Goal: Task Accomplishment & Management: Complete application form

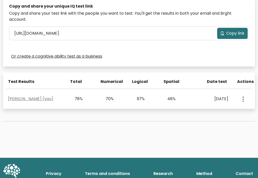
scroll to position [163, 0]
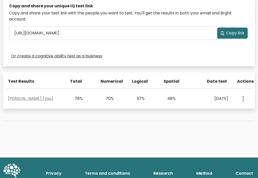
click at [245, 95] on button "button" at bounding box center [243, 99] width 4 height 16
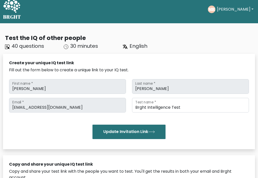
scroll to position [0, 0]
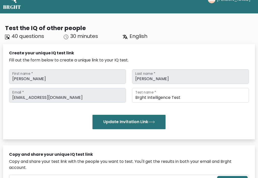
scroll to position [15, 0]
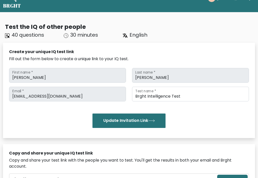
click at [142, 116] on button "Update Invitation Link" at bounding box center [129, 121] width 73 height 14
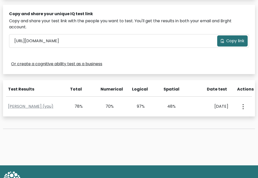
scroll to position [155, 0]
click at [13, 103] on link "Mike Ratliff (you)" at bounding box center [30, 106] width 45 height 6
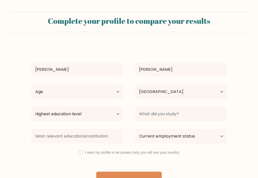
select select "US"
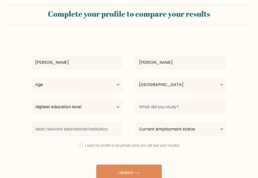
scroll to position [7, 0]
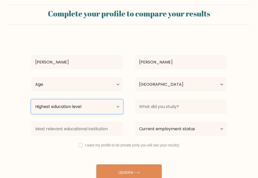
click at [115, 106] on select "Highest education level No schooling Primary Lower Secondary Upper Secondary Oc…" at bounding box center [77, 106] width 92 height 14
select select "no_schooling"
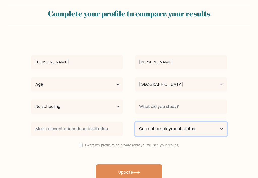
click at [226, 128] on select "Current employment status Employed Student Retired Other / prefer not to answer" at bounding box center [181, 129] width 92 height 14
select select "other"
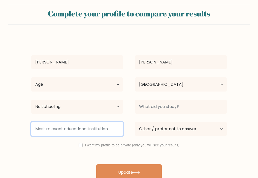
click at [106, 131] on input at bounding box center [77, 129] width 92 height 14
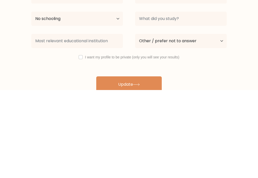
click at [9, 57] on form "Complete your profile to compare your results Mike Ratliff Age Under 18 years o…" at bounding box center [129, 92] width 258 height 175
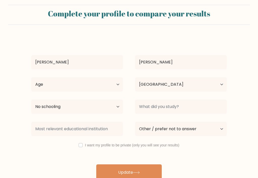
click at [82, 145] on input "checkbox" at bounding box center [81, 145] width 4 height 4
checkbox input "true"
click at [133, 172] on button "Update" at bounding box center [129, 172] width 66 height 16
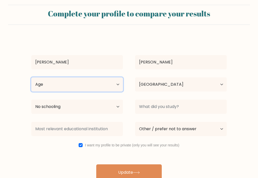
click at [115, 83] on select "Age Under 18 years old 18-24 years old 25-34 years old 35-44 years old 45-54 ye…" at bounding box center [77, 84] width 92 height 14
click at [115, 84] on select "Age Under 18 years old 18-24 years old 25-34 years old 35-44 years old 45-54 ye…" at bounding box center [77, 84] width 92 height 14
select select "45_54"
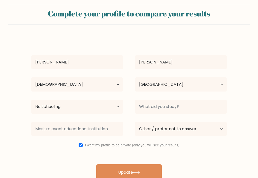
click at [134, 172] on button "Update" at bounding box center [129, 172] width 66 height 16
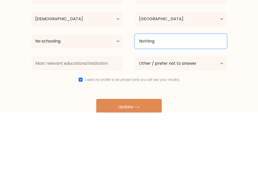
type input "Nothing"
click at [129, 164] on button "Update" at bounding box center [129, 172] width 66 height 16
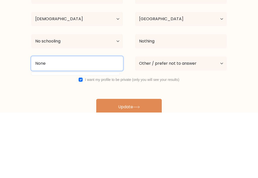
type input "None"
click at [129, 164] on button "Update" at bounding box center [129, 172] width 66 height 16
